Goal: Information Seeking & Learning: Stay updated

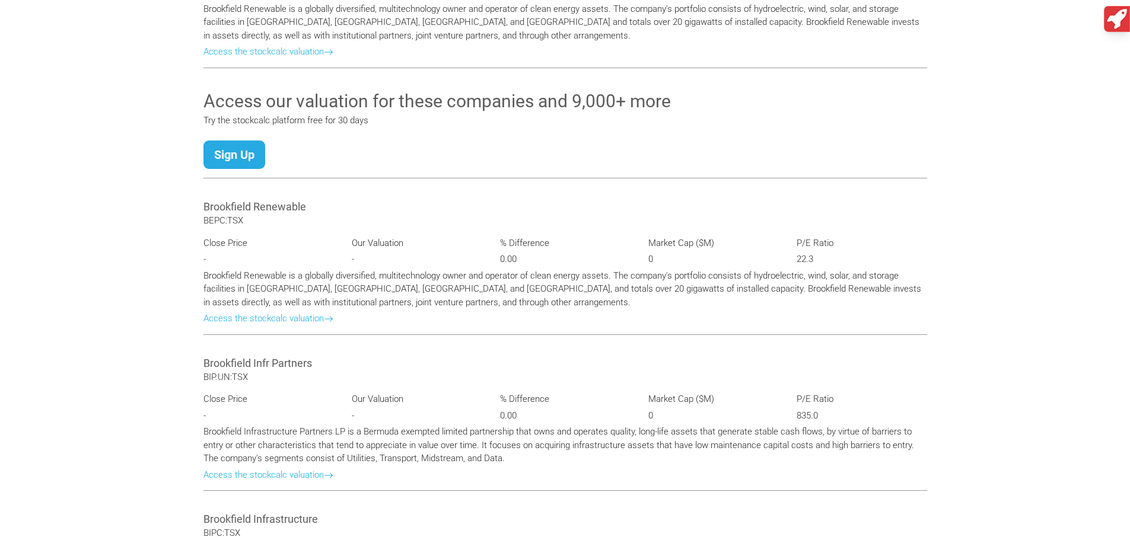
scroll to position [1364, 0]
